Goal: Use online tool/utility: Utilize a website feature to perform a specific function

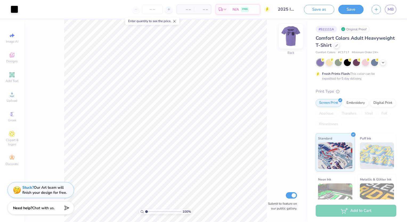
click at [292, 38] on img at bounding box center [290, 36] width 21 height 21
type input "7.16"
click at [320, 8] on button "Save as" at bounding box center [319, 8] width 30 height 9
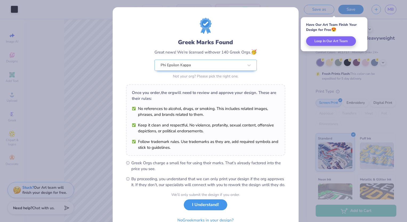
click at [215, 210] on button "I Understand!" at bounding box center [205, 204] width 43 height 11
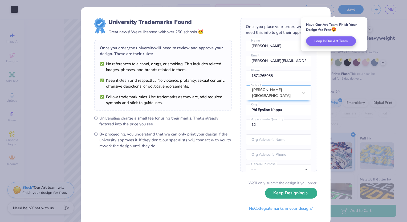
click at [275, 193] on button "Keep Designing" at bounding box center [291, 193] width 52 height 11
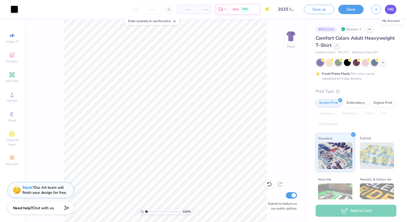
click at [388, 10] on span "MB" at bounding box center [390, 9] width 6 height 6
click at [385, 62] on div at bounding box center [383, 62] width 6 height 6
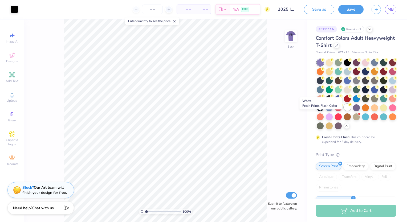
click at [344, 111] on div at bounding box center [347, 107] width 7 height 7
click at [288, 37] on img at bounding box center [290, 36] width 21 height 21
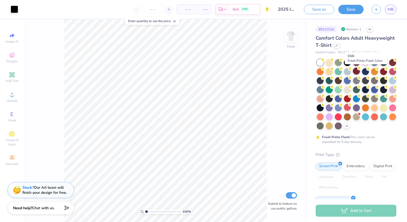
click at [360, 73] on div at bounding box center [356, 71] width 7 height 7
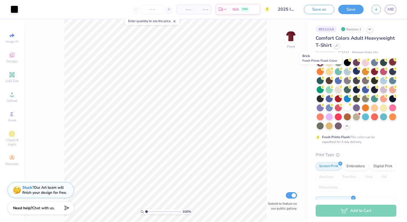
click at [389, 65] on div at bounding box center [392, 62] width 7 height 7
click at [389, 75] on div at bounding box center [392, 71] width 7 height 7
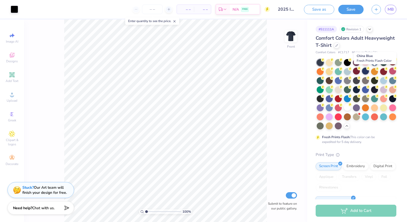
click at [324, 62] on circle at bounding box center [323, 60] width 4 height 4
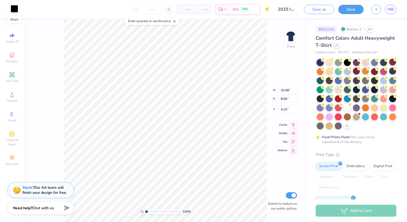
click at [14, 9] on div at bounding box center [14, 8] width 7 height 7
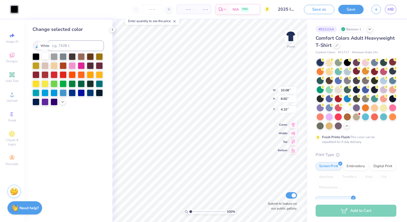
click at [45, 58] on div at bounding box center [45, 56] width 7 height 7
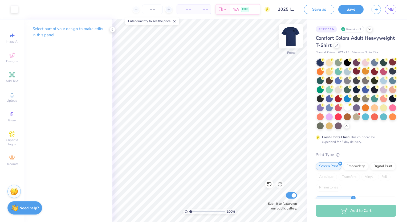
click at [286, 38] on img at bounding box center [290, 36] width 21 height 21
click at [13, 9] on div at bounding box center [14, 8] width 7 height 7
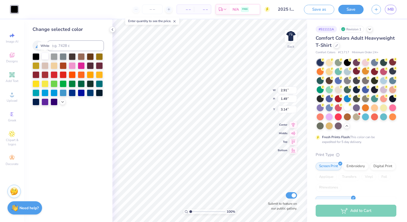
click at [45, 57] on div at bounding box center [45, 56] width 7 height 7
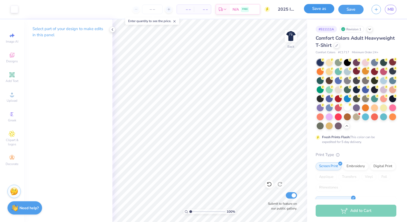
click at [315, 12] on button "Save as" at bounding box center [319, 8] width 30 height 9
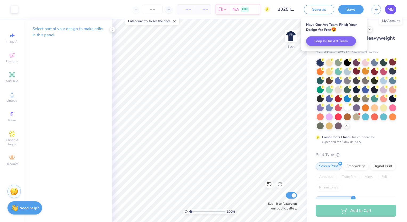
click at [391, 12] on span "MB" at bounding box center [390, 9] width 6 height 6
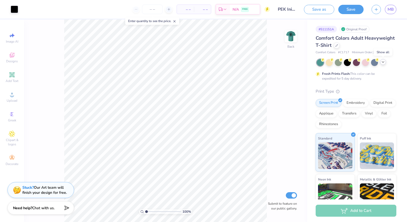
click at [384, 64] on icon at bounding box center [383, 62] width 4 height 4
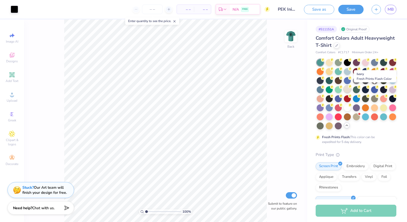
click at [350, 90] on div at bounding box center [347, 89] width 7 height 7
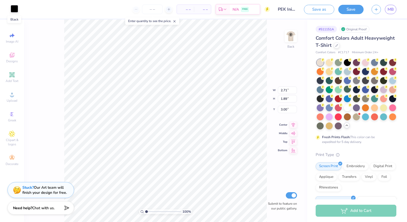
click at [15, 10] on div at bounding box center [14, 8] width 7 height 7
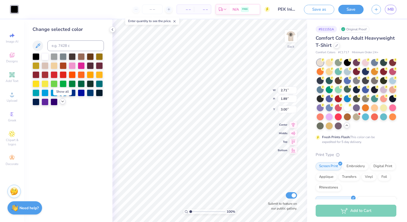
click at [61, 102] on icon at bounding box center [62, 101] width 4 height 4
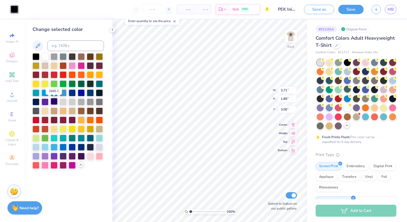
click at [53, 103] on div at bounding box center [54, 101] width 7 height 7
click at [47, 103] on div at bounding box center [45, 101] width 7 height 7
click at [55, 156] on div at bounding box center [54, 155] width 7 height 7
click at [65, 155] on div at bounding box center [63, 155] width 7 height 7
click at [45, 103] on div at bounding box center [45, 101] width 7 height 7
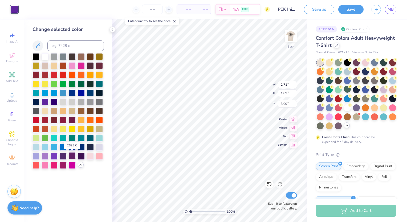
click at [72, 158] on div at bounding box center [72, 155] width 7 height 7
click at [37, 156] on div at bounding box center [35, 155] width 7 height 7
click at [44, 153] on div at bounding box center [45, 155] width 7 height 7
click at [51, 155] on div at bounding box center [54, 155] width 7 height 7
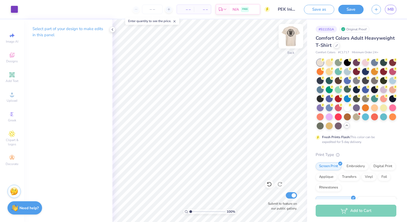
click at [285, 36] on img at bounding box center [290, 36] width 21 height 21
click at [16, 13] on div at bounding box center [14, 8] width 7 height 7
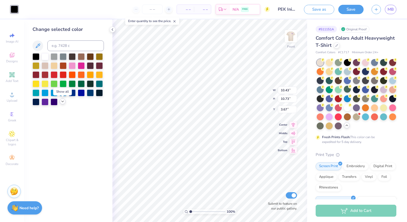
click at [62, 104] on div at bounding box center [63, 101] width 6 height 6
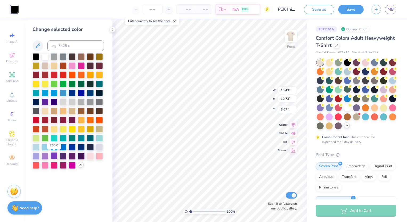
click at [52, 155] on div at bounding box center [54, 155] width 7 height 7
click at [46, 101] on div at bounding box center [45, 101] width 7 height 7
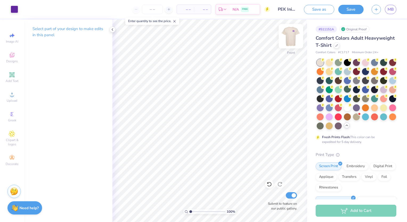
click at [290, 41] on img at bounding box center [290, 36] width 21 height 21
click at [285, 39] on img at bounding box center [290, 36] width 11 height 11
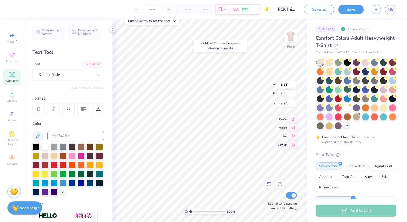
click at [268, 184] on icon at bounding box center [267, 183] width 1 height 1
type input "3.67"
click at [291, 39] on img at bounding box center [290, 36] width 21 height 21
click at [15, 12] on div at bounding box center [14, 8] width 7 height 7
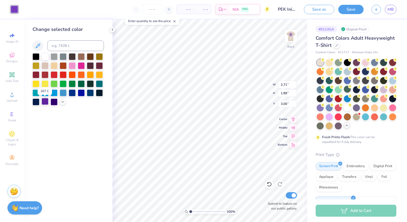
click at [44, 100] on div at bounding box center [45, 101] width 7 height 7
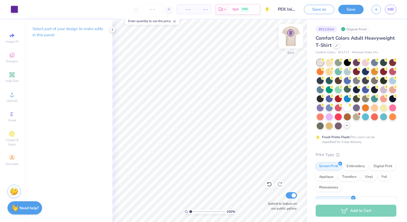
click at [292, 35] on img at bounding box center [290, 36] width 21 height 21
click at [268, 183] on icon at bounding box center [268, 183] width 5 height 5
type input "6.34"
click at [344, 111] on div at bounding box center [347, 107] width 7 height 7
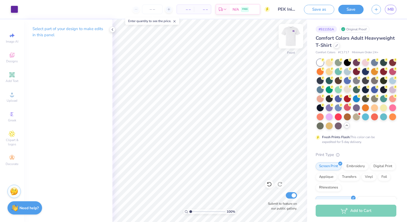
click at [290, 35] on img at bounding box center [290, 36] width 21 height 21
click at [290, 38] on img at bounding box center [290, 36] width 21 height 21
click at [350, 91] on div at bounding box center [347, 89] width 7 height 7
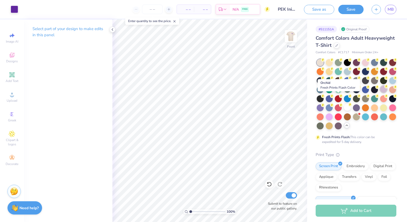
click at [380, 93] on div at bounding box center [383, 89] width 7 height 7
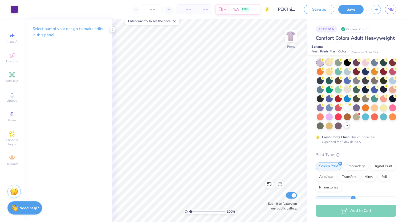
click at [328, 62] on div at bounding box center [328, 62] width 7 height 7
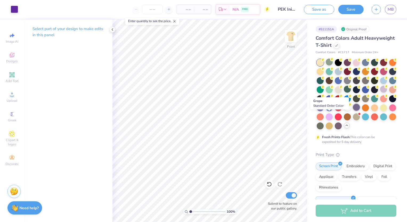
click at [353, 111] on div at bounding box center [356, 107] width 7 height 7
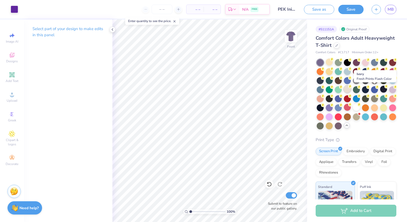
click at [350, 89] on div at bounding box center [347, 89] width 7 height 7
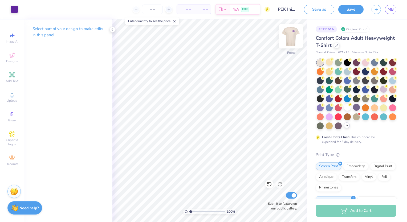
click at [291, 39] on img at bounding box center [290, 36] width 21 height 21
click at [344, 111] on div at bounding box center [347, 107] width 7 height 7
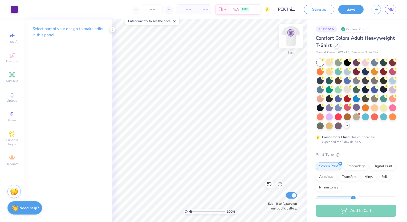
click at [288, 36] on img at bounding box center [290, 36] width 21 height 21
click at [350, 90] on div at bounding box center [347, 89] width 7 height 7
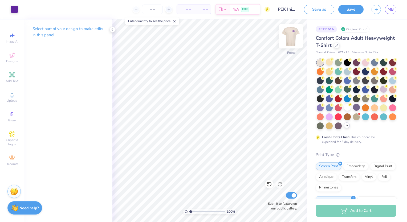
click at [290, 36] on img at bounding box center [290, 36] width 21 height 21
click at [290, 36] on img at bounding box center [290, 36] width 11 height 11
click at [289, 43] on img at bounding box center [290, 36] width 21 height 21
type input "1.25"
click at [296, 38] on img at bounding box center [290, 36] width 21 height 21
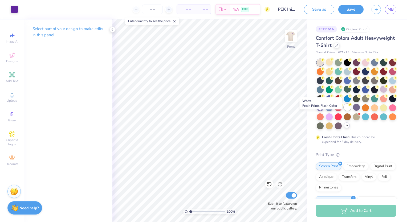
click at [344, 111] on div at bounding box center [347, 107] width 7 height 7
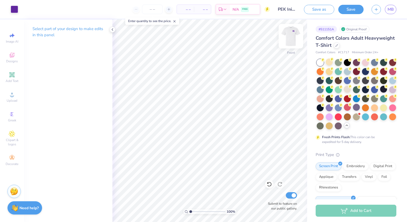
click at [288, 38] on img at bounding box center [290, 36] width 21 height 21
click at [291, 36] on img at bounding box center [290, 36] width 21 height 21
click at [291, 36] on img at bounding box center [290, 36] width 11 height 11
click at [360, 81] on div at bounding box center [356, 80] width 7 height 7
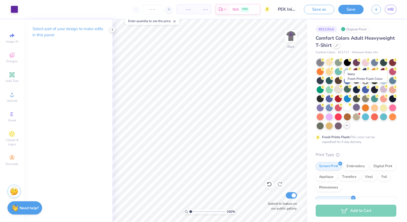
click at [341, 86] on div at bounding box center [337, 89] width 7 height 7
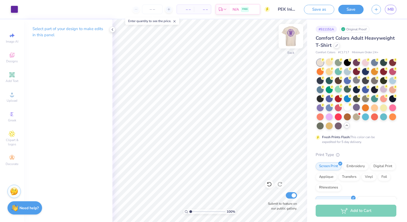
click at [292, 38] on img at bounding box center [290, 36] width 21 height 21
click at [292, 38] on img at bounding box center [290, 36] width 11 height 11
click at [344, 111] on div at bounding box center [347, 107] width 7 height 7
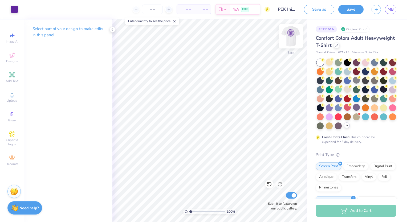
click at [290, 34] on img at bounding box center [290, 36] width 21 height 21
click at [290, 37] on img at bounding box center [290, 36] width 21 height 21
click at [350, 93] on div at bounding box center [347, 89] width 7 height 7
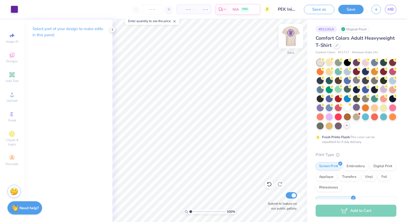
click at [293, 36] on img at bounding box center [290, 36] width 21 height 21
click at [293, 36] on img at bounding box center [290, 36] width 11 height 11
click at [325, 12] on button "Save as" at bounding box center [319, 8] width 30 height 9
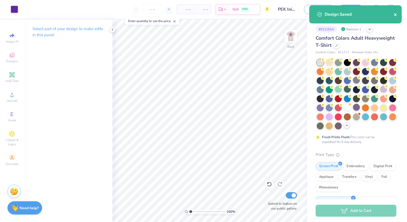
click at [395, 16] on icon "close" at bounding box center [395, 15] width 4 height 4
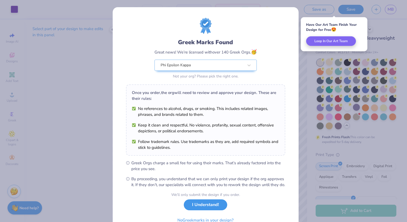
click at [199, 209] on button "I Understand!" at bounding box center [205, 204] width 43 height 11
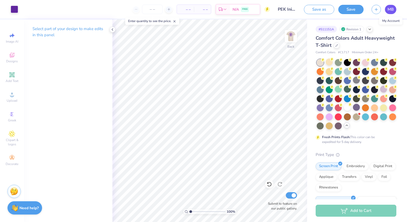
click at [389, 11] on span "MB" at bounding box center [390, 9] width 6 height 6
